Goal: Information Seeking & Learning: Learn about a topic

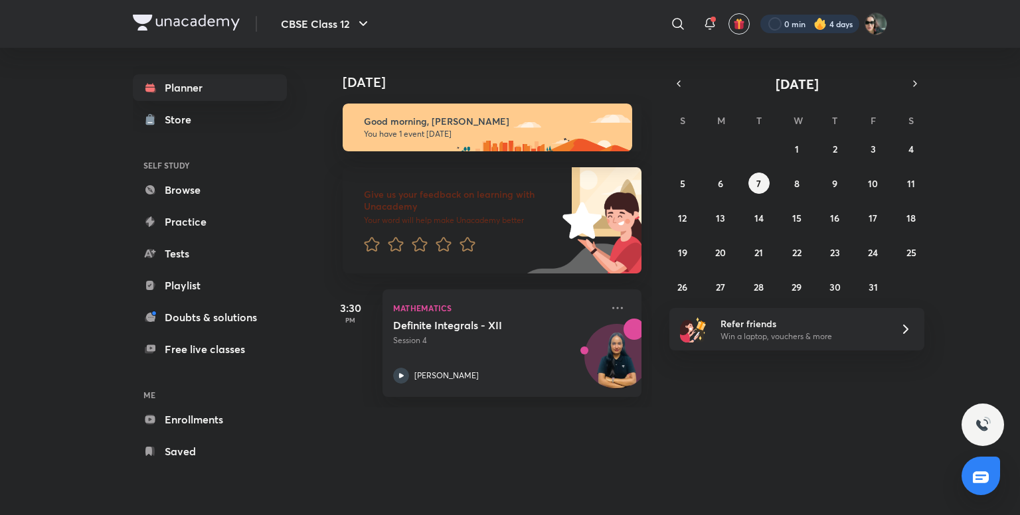
click at [818, 15] on div at bounding box center [810, 24] width 99 height 19
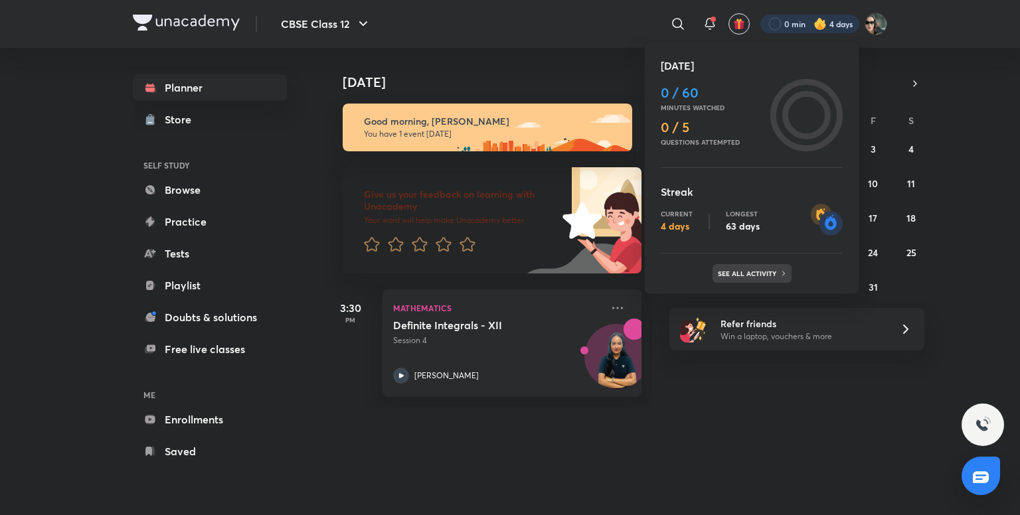
click at [745, 268] on div "See all activity" at bounding box center [752, 273] width 79 height 19
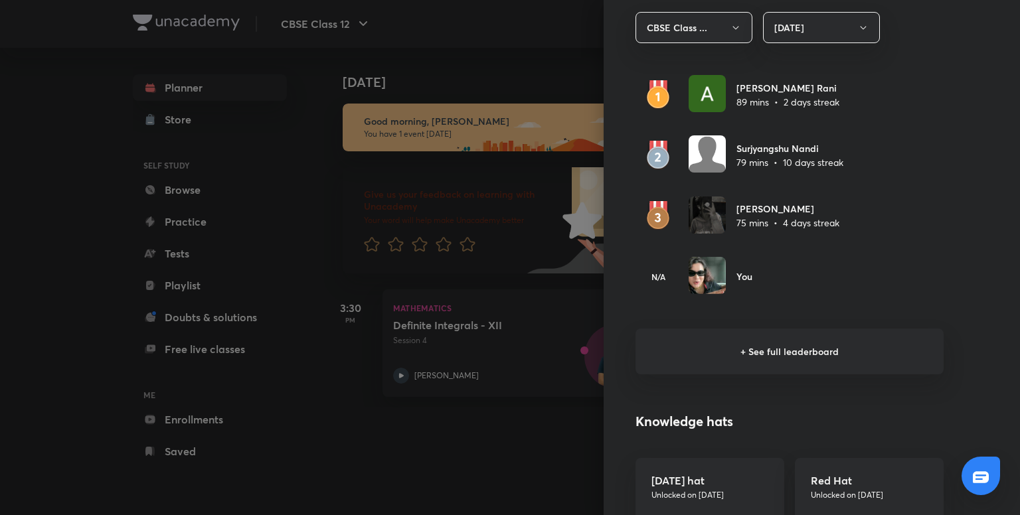
scroll to position [805, 0]
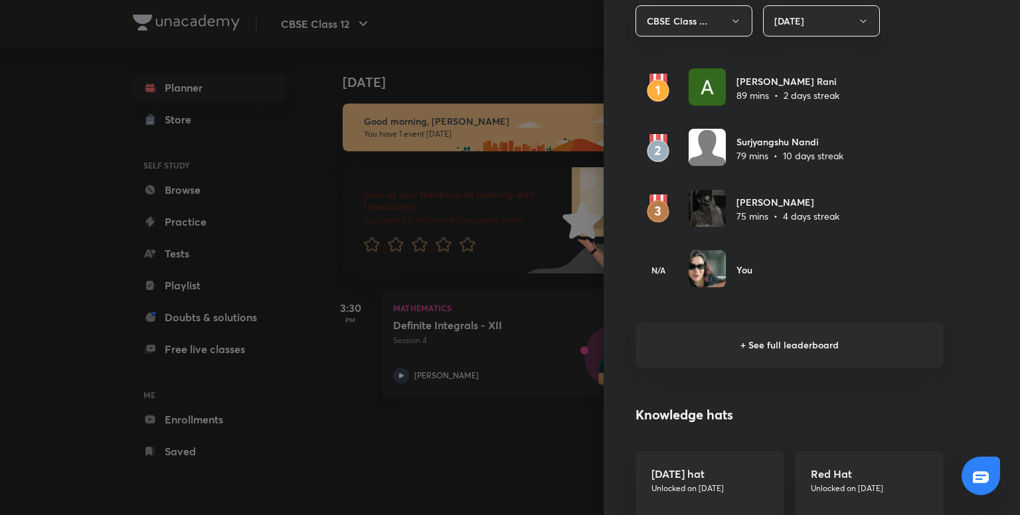
click at [776, 339] on h6 "+ See full leaderboard" at bounding box center [790, 345] width 308 height 46
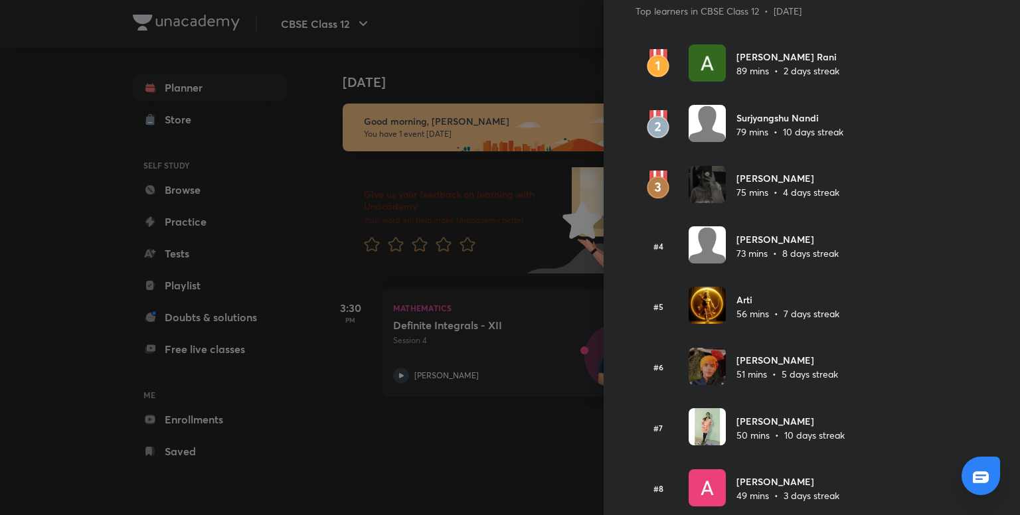
scroll to position [0, 0]
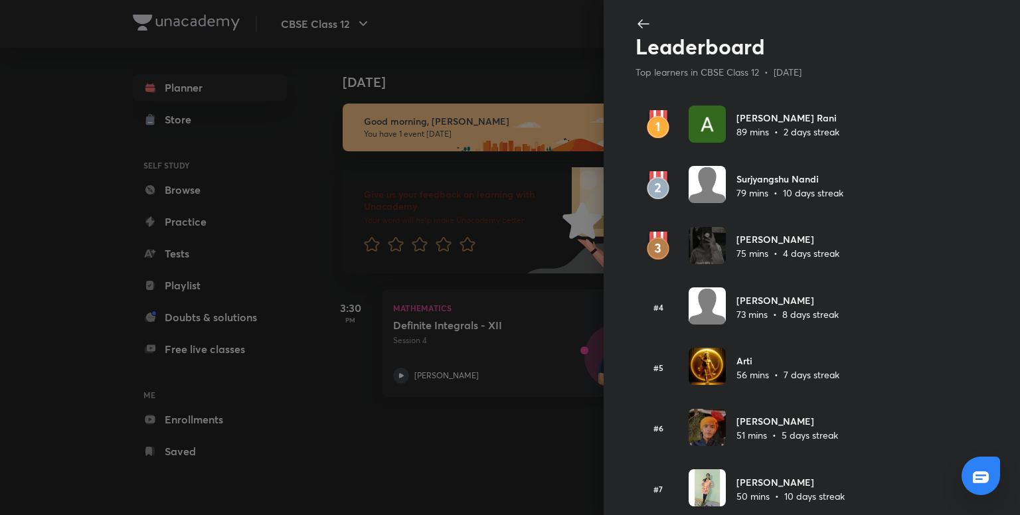
click at [638, 19] on icon at bounding box center [644, 24] width 16 height 16
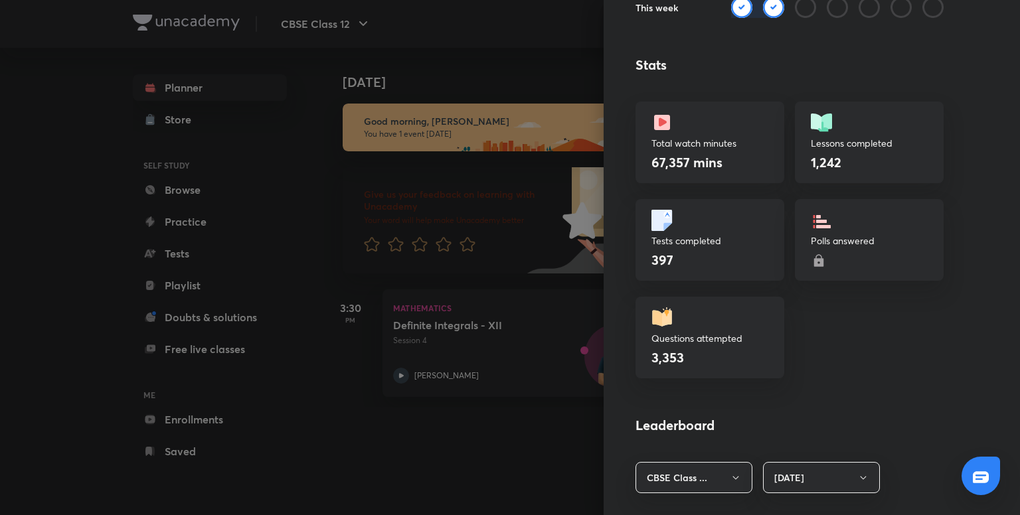
scroll to position [353, 0]
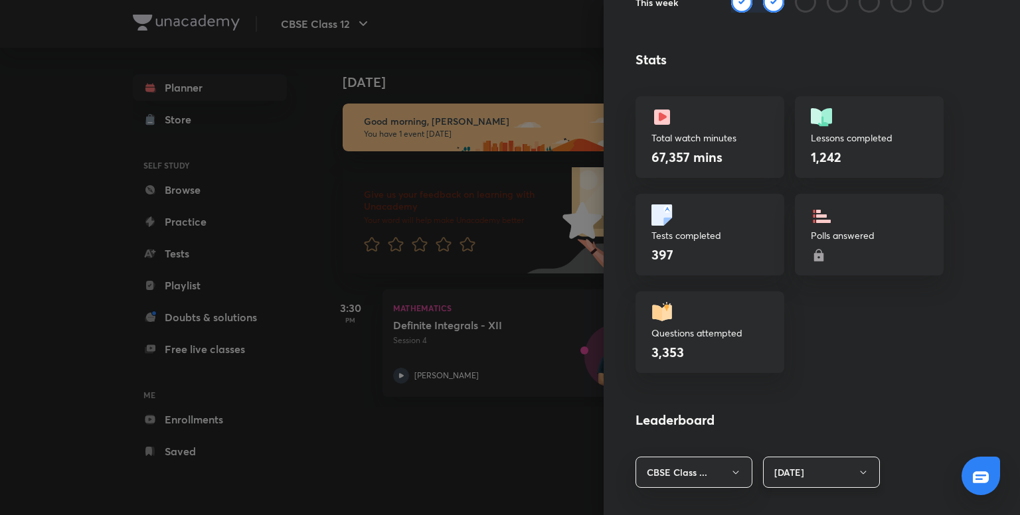
click at [790, 466] on button "[DATE]" at bounding box center [821, 472] width 117 height 31
click at [800, 492] on span "Last 30 days" at bounding box center [812, 493] width 100 height 14
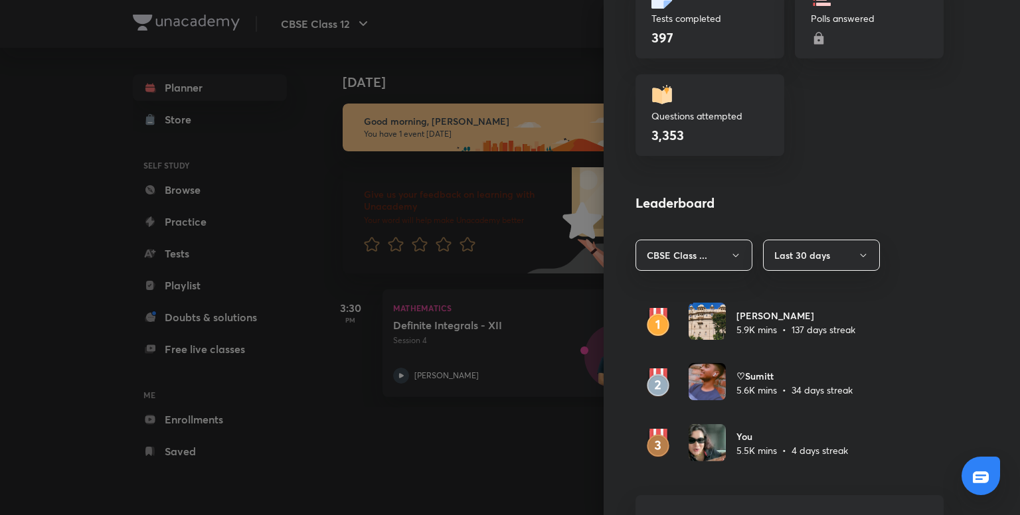
scroll to position [574, 0]
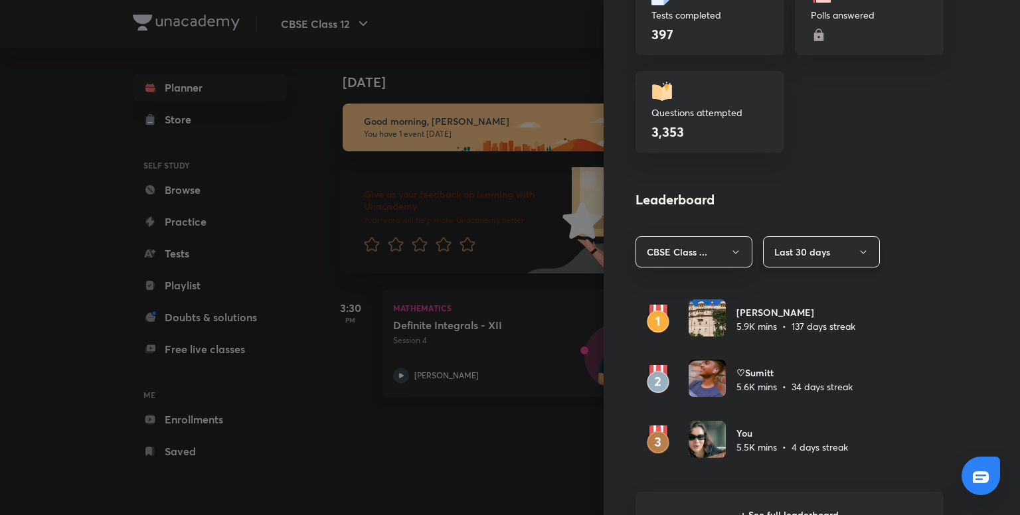
click at [804, 248] on button "Last 30 days" at bounding box center [821, 251] width 117 height 31
click at [810, 318] on span "Last 7 days" at bounding box center [812, 316] width 100 height 14
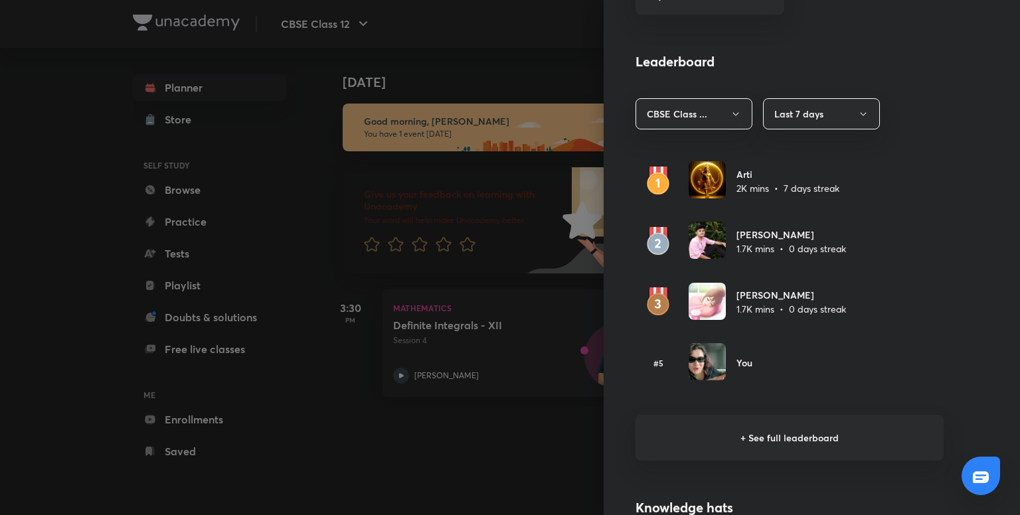
scroll to position [712, 0]
click at [773, 436] on h6 "+ See full leaderboard" at bounding box center [790, 438] width 308 height 46
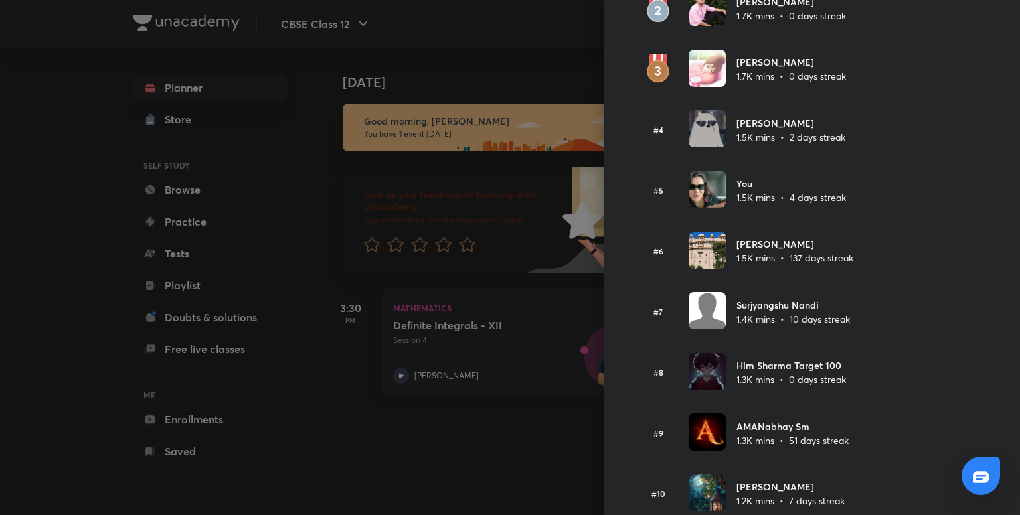
scroll to position [0, 0]
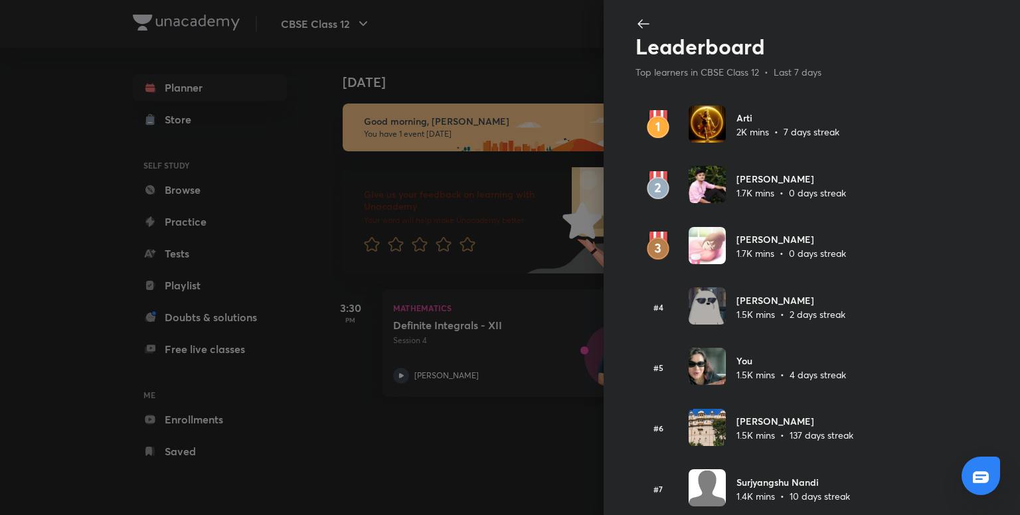
click at [636, 30] on icon at bounding box center [644, 24] width 16 height 16
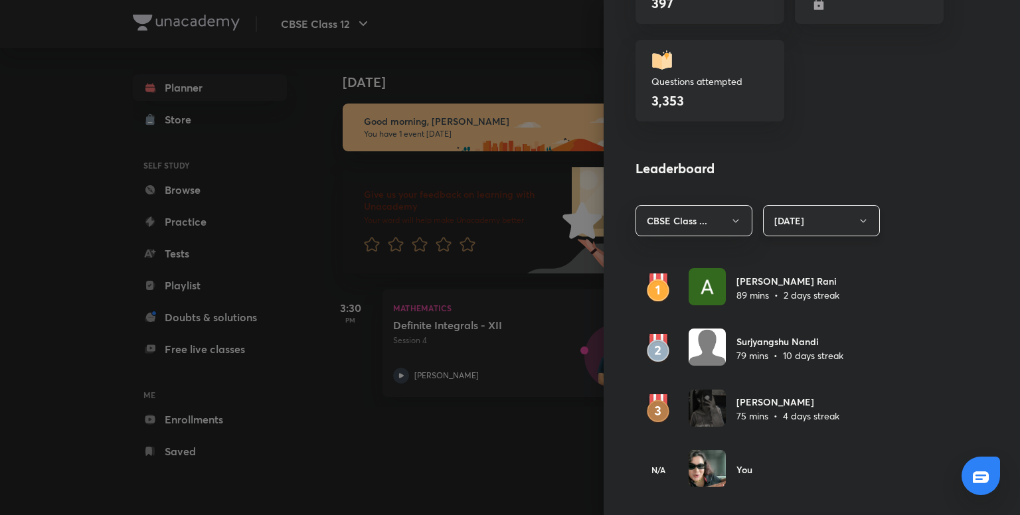
scroll to position [606, 0]
click at [812, 220] on button "[DATE]" at bounding box center [821, 220] width 117 height 31
click at [807, 314] on span "Last 30 days" at bounding box center [812, 309] width 100 height 14
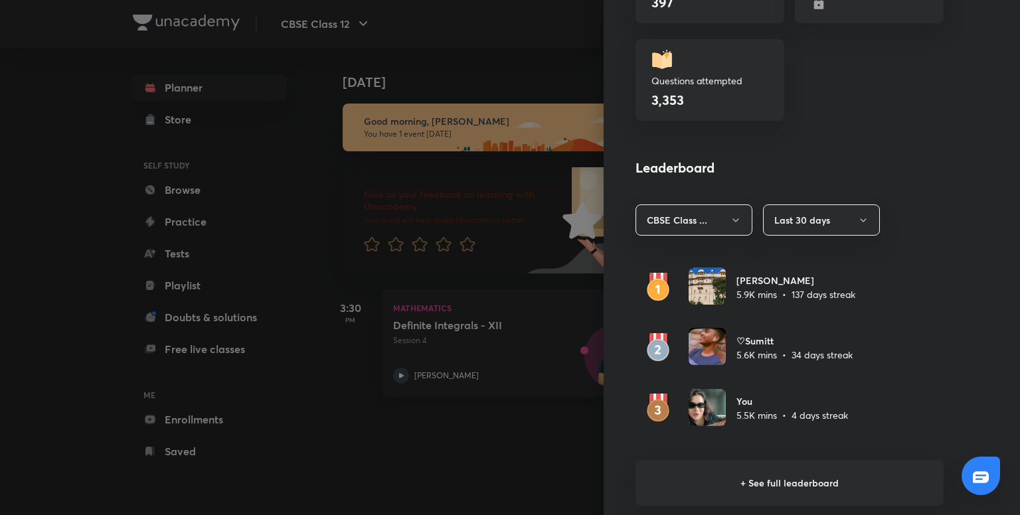
click at [777, 474] on h6 "+ See full leaderboard" at bounding box center [790, 483] width 308 height 46
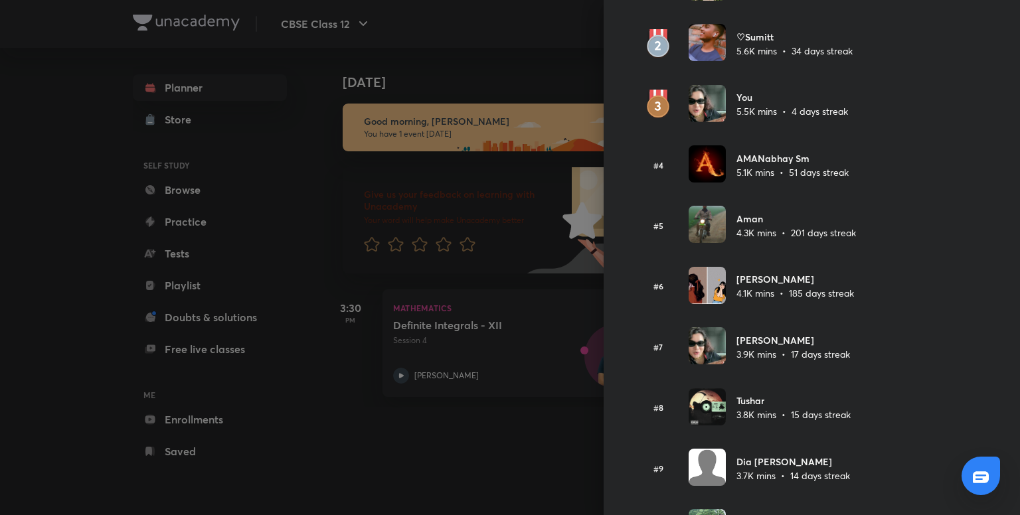
scroll to position [0, 0]
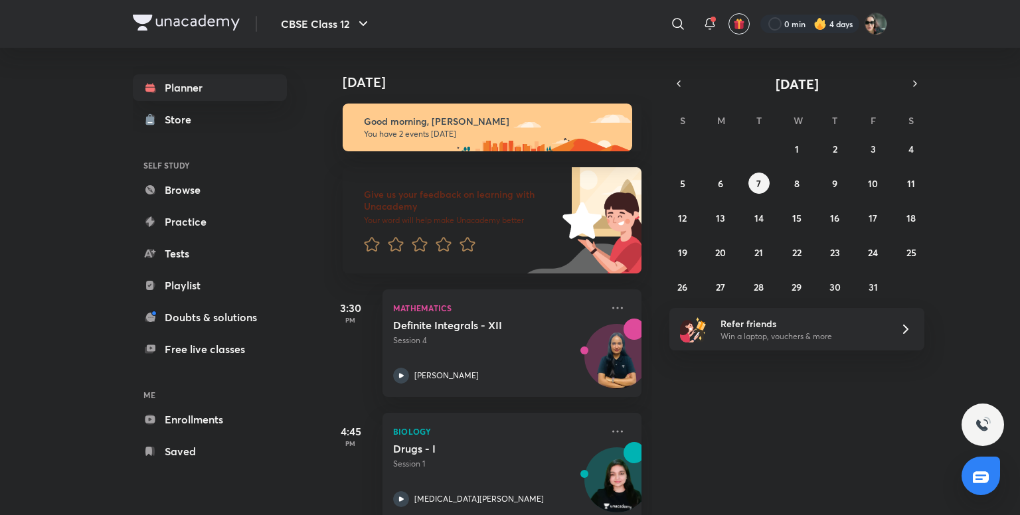
scroll to position [26, 0]
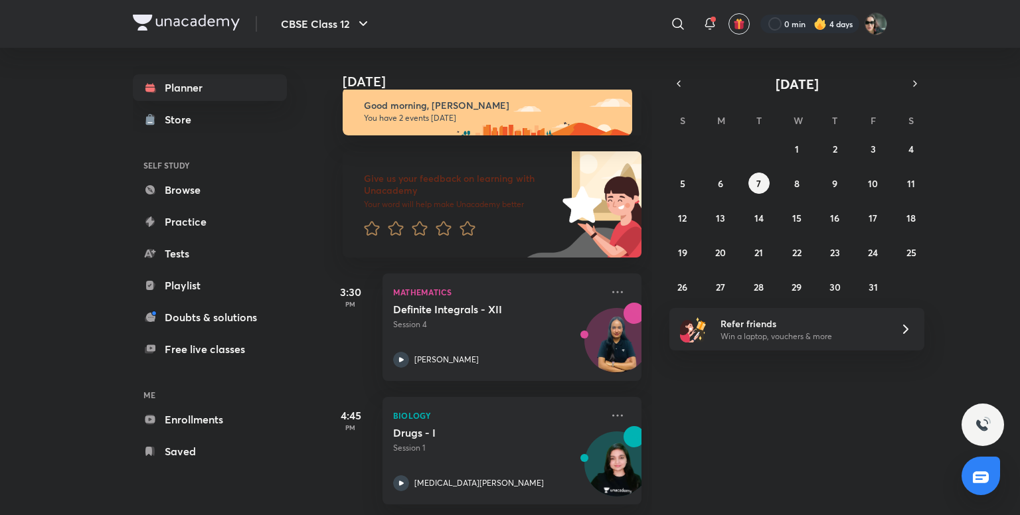
click at [527, 25] on div "​" at bounding box center [569, 24] width 244 height 32
